Goal: Information Seeking & Learning: Learn about a topic

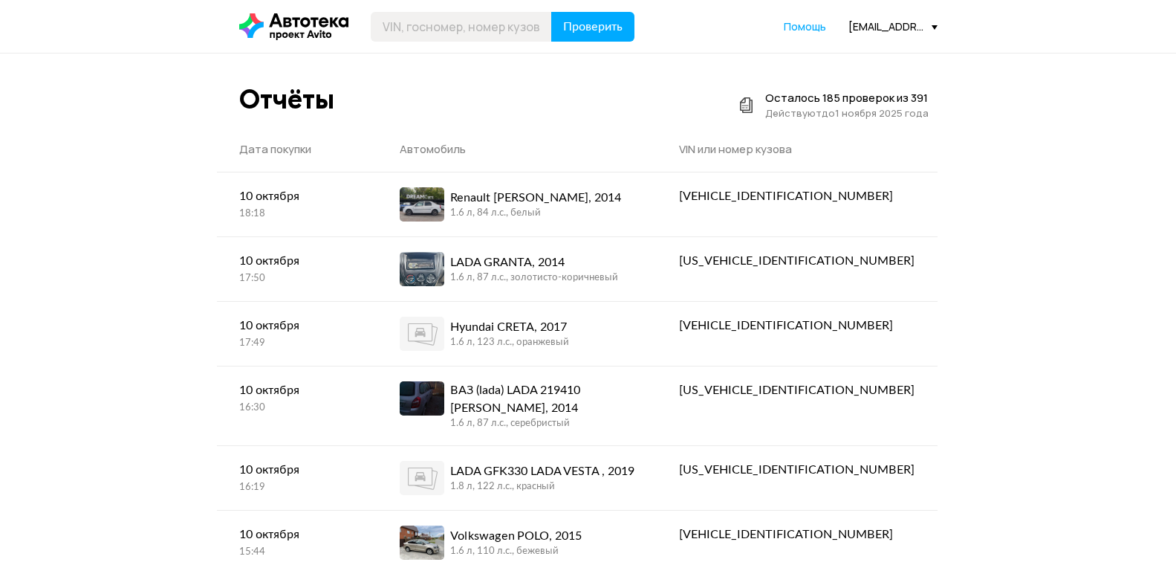
click at [913, 21] on div "[EMAIL_ADDRESS][DOMAIN_NAME]" at bounding box center [892, 26] width 89 height 14
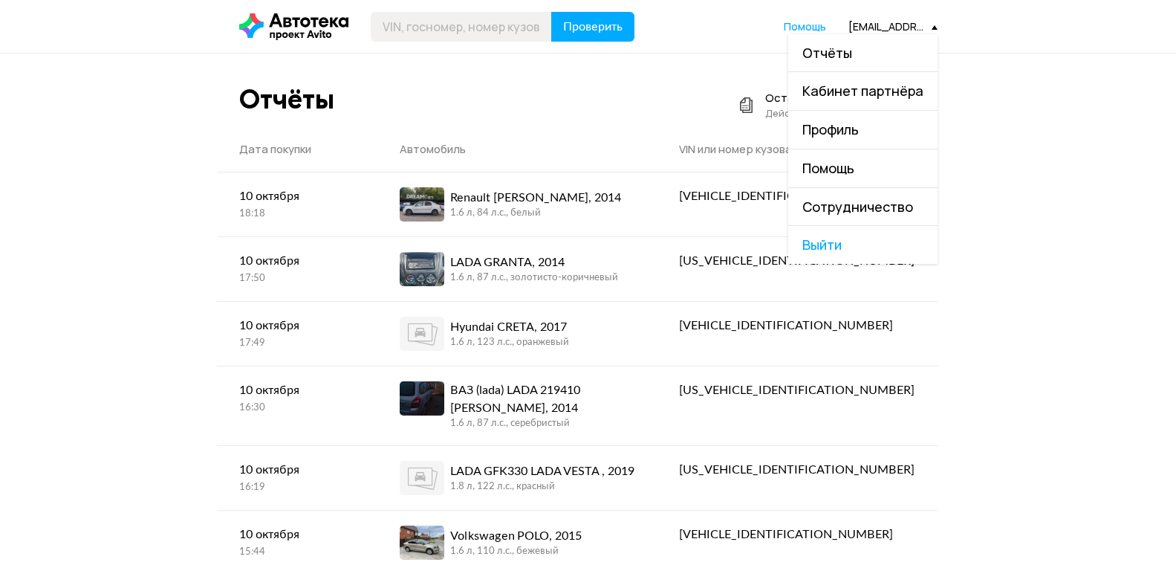
click at [877, 62] on link "Отчёты" at bounding box center [862, 53] width 149 height 38
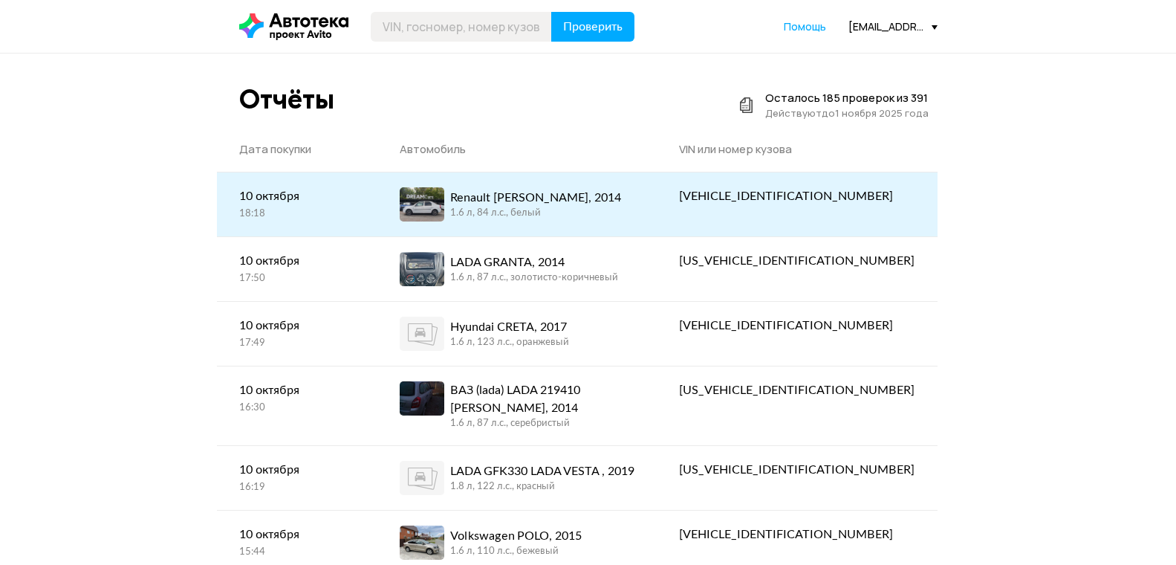
click at [634, 200] on div "Renault [PERSON_NAME], 2014 1.6 л, 84 л.c., белый" at bounding box center [517, 204] width 235 height 34
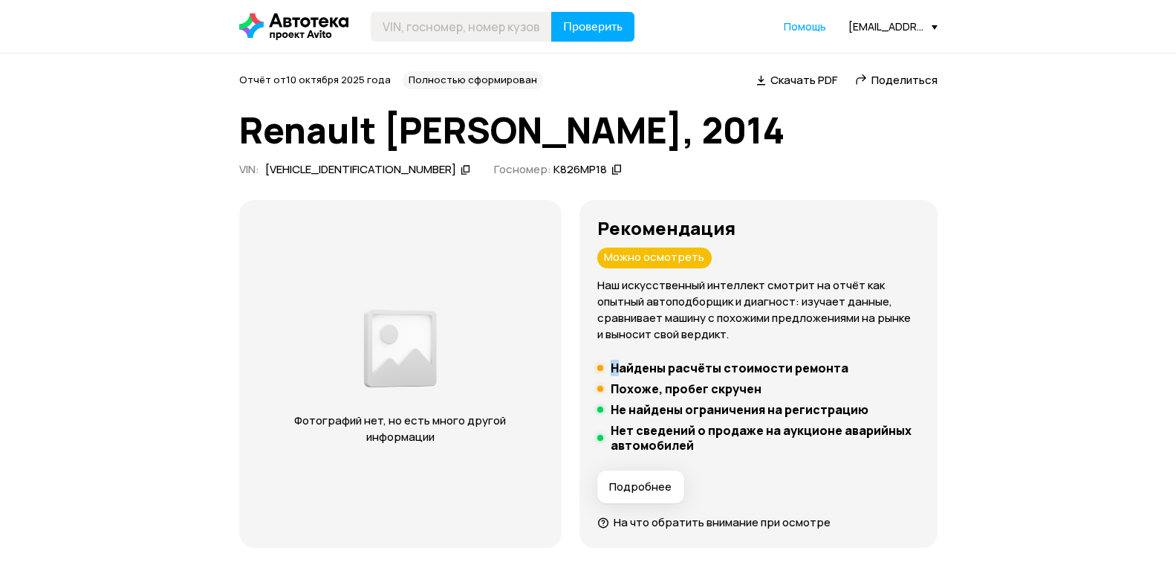
drag, startPoint x: 642, startPoint y: 375, endPoint x: 756, endPoint y: 357, distance: 115.1
click at [756, 357] on div "Рекомендация Можно осмотреть Наш искусственный интеллект смотрит на отчёт как о…" at bounding box center [758, 374] width 322 height 313
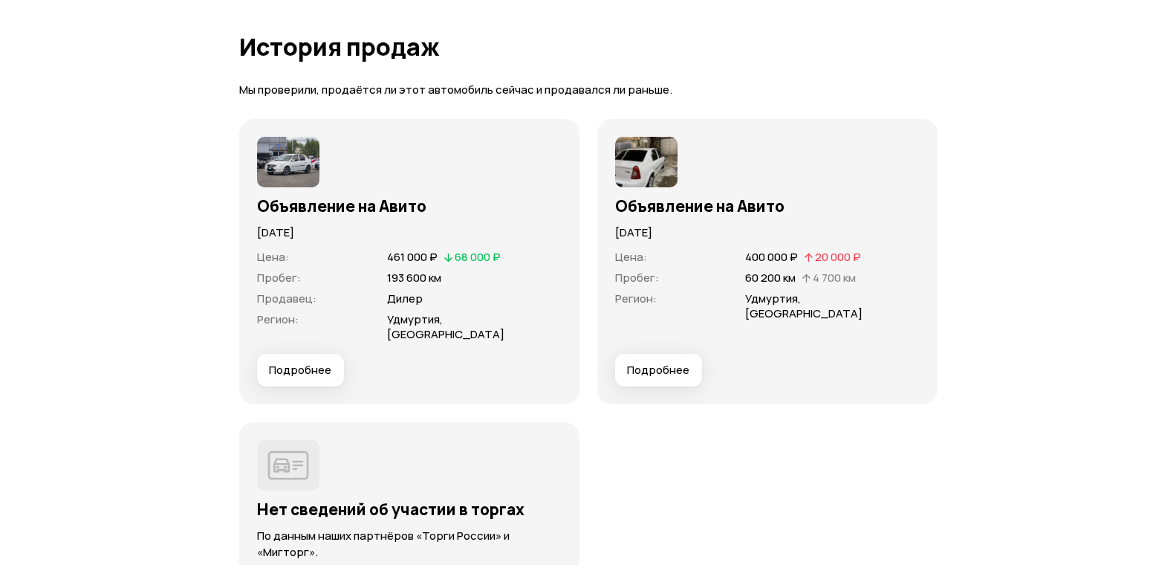
scroll to position [4532, 0]
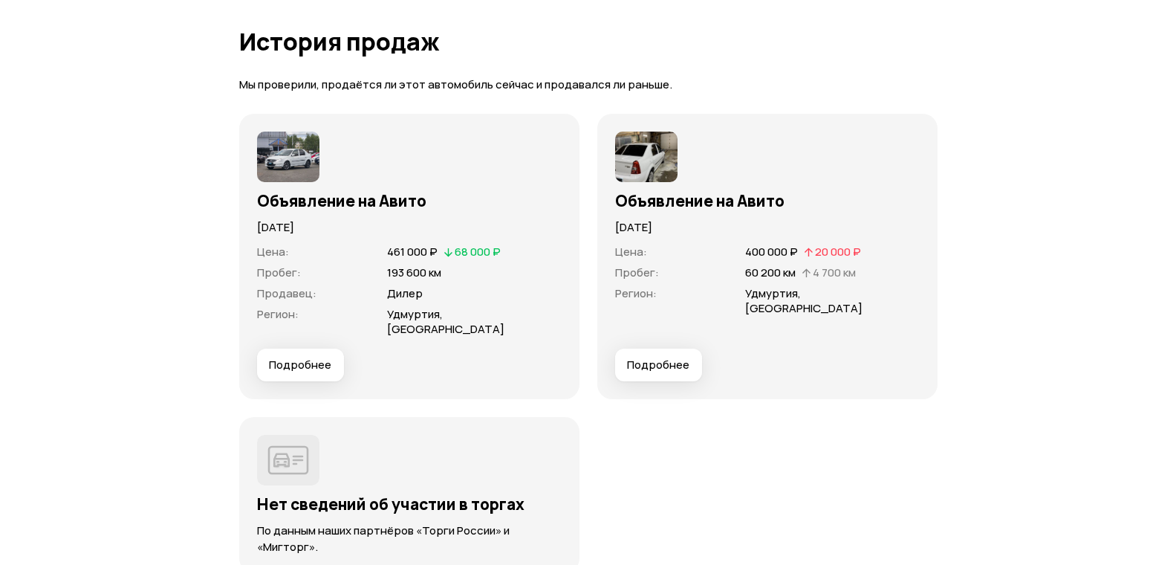
drag, startPoint x: 250, startPoint y: 221, endPoint x: 374, endPoint y: 224, distance: 124.1
click at [374, 224] on div "Объявление на Авито [DATE] Цена : 461 000 ₽   68 000 ₽ Пробег : 193 600 км Прод…" at bounding box center [409, 256] width 340 height 285
drag, startPoint x: 411, startPoint y: 319, endPoint x: 420, endPoint y: 306, distance: 16.5
click at [411, 319] on span "Удмуртия, [GEOGRAPHIC_DATA]" at bounding box center [445, 321] width 117 height 30
